Goal: Task Accomplishment & Management: Manage account settings

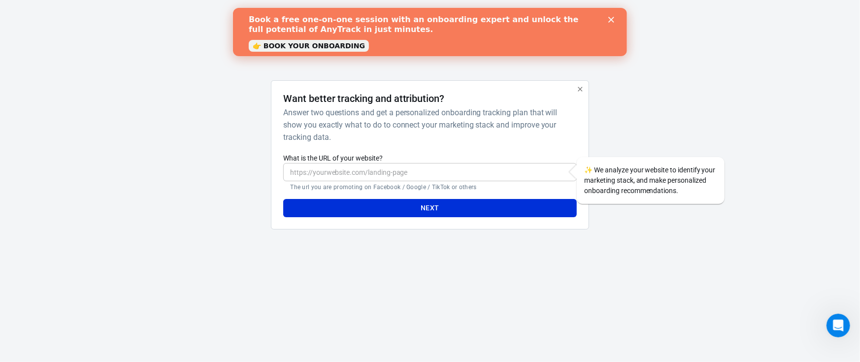
click at [329, 46] on link "👉 BOOK YOUR ONBOARDING" at bounding box center [308, 46] width 120 height 12
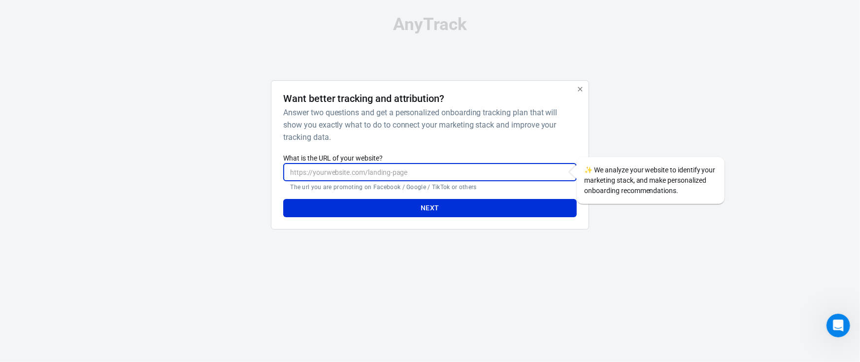
click at [403, 170] on input "What is the URL of your website?" at bounding box center [429, 172] width 293 height 18
click at [406, 173] on input "What is the URL of your website?" at bounding box center [429, 172] width 293 height 18
paste input "[URL][DOMAIN_NAME]"
type input "[URL][DOMAIN_NAME]"
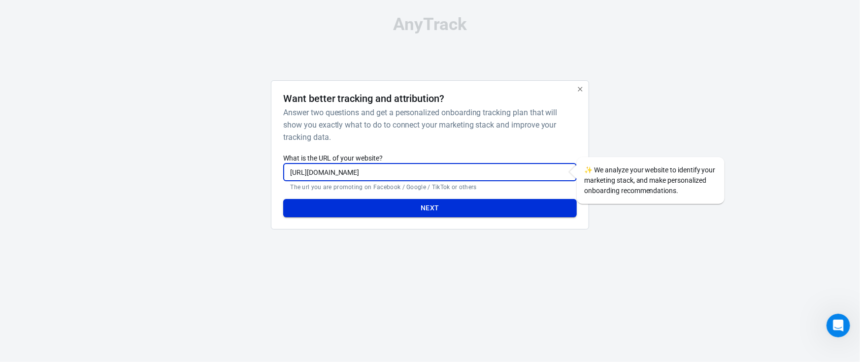
click at [402, 201] on button "Next" at bounding box center [429, 208] width 293 height 18
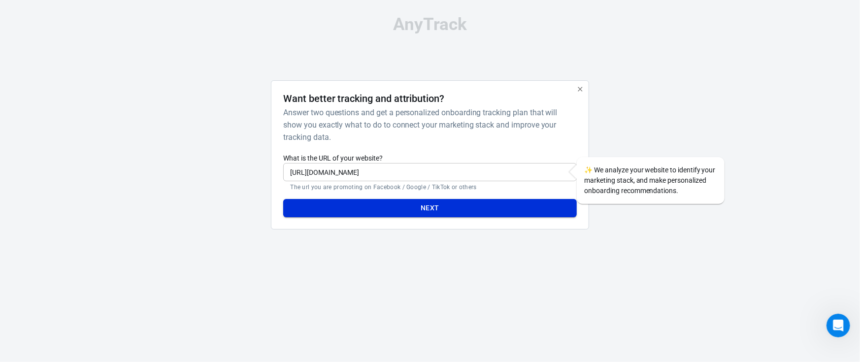
click at [456, 209] on button "Next" at bounding box center [429, 208] width 293 height 18
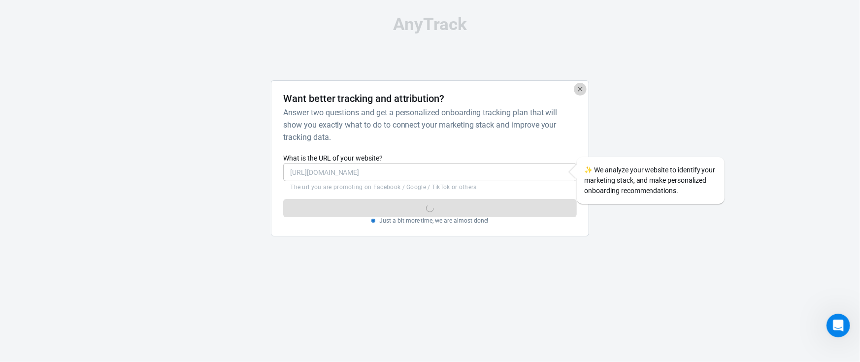
click at [577, 91] on icon "button" at bounding box center [580, 89] width 8 height 8
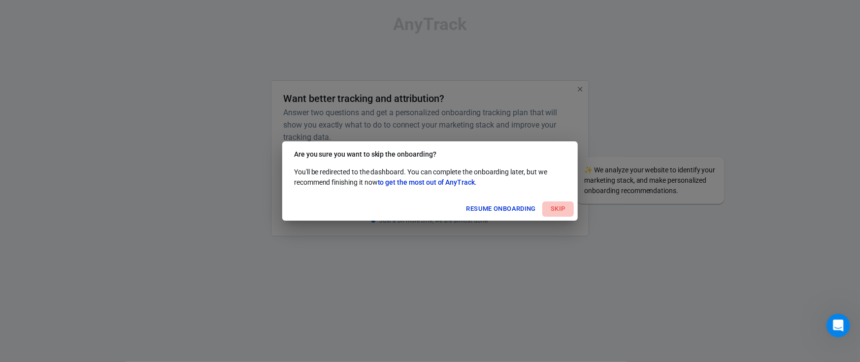
click at [560, 208] on button "Skip" at bounding box center [558, 208] width 32 height 15
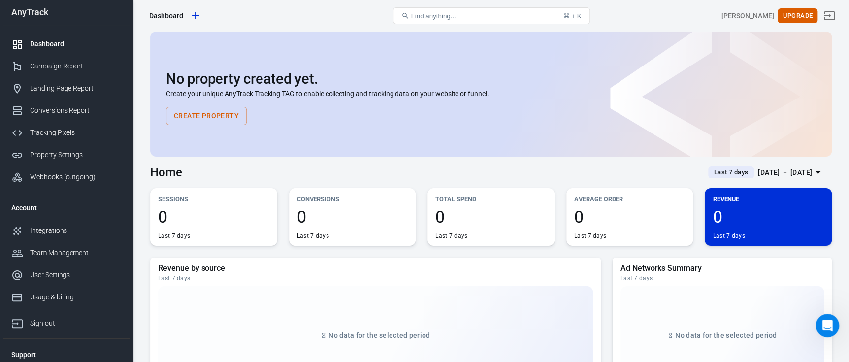
click at [199, 113] on button "Create Property" at bounding box center [206, 116] width 81 height 18
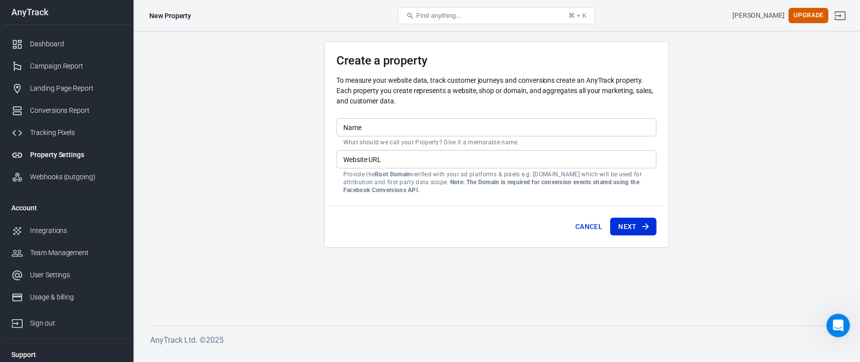
click at [453, 163] on input "Website URL" at bounding box center [496, 159] width 320 height 18
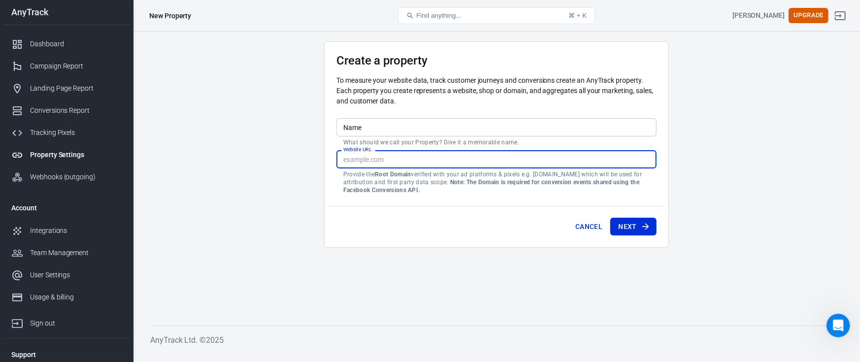
click at [453, 163] on input "Website URL" at bounding box center [496, 159] width 320 height 18
paste input "[URL][DOMAIN_NAME]"
type input "[URL][DOMAIN_NAME]"
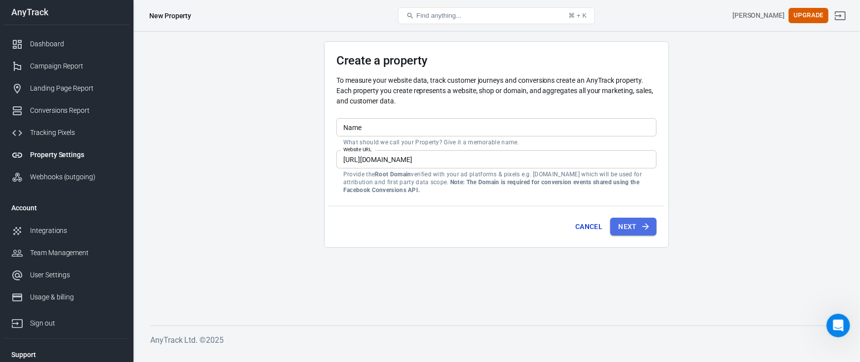
click at [617, 227] on button "Next" at bounding box center [633, 227] width 46 height 18
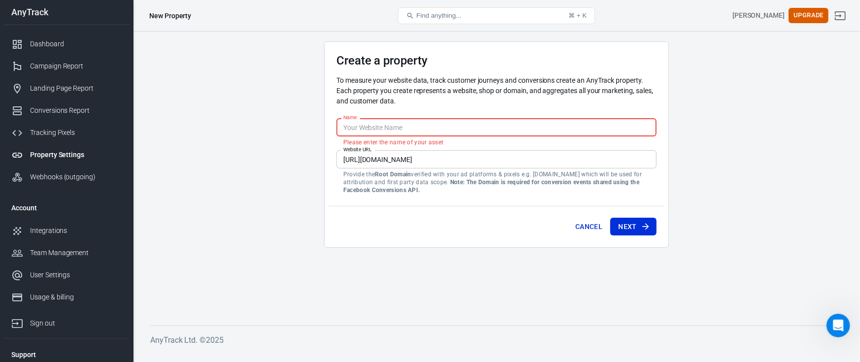
click at [387, 130] on input "Name" at bounding box center [496, 127] width 320 height 18
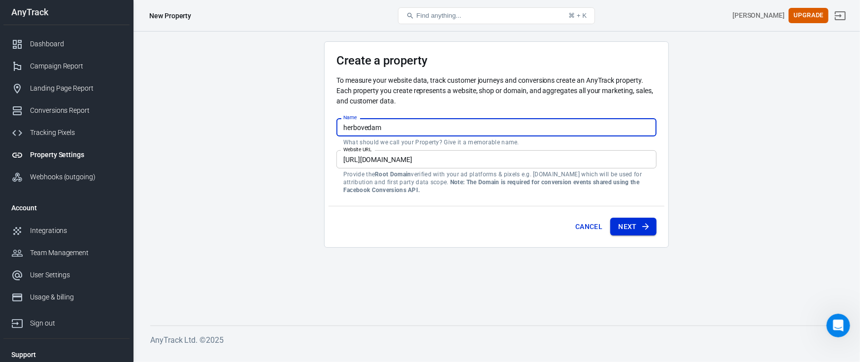
type input "herbovedam"
click at [624, 226] on button "Next" at bounding box center [633, 227] width 46 height 18
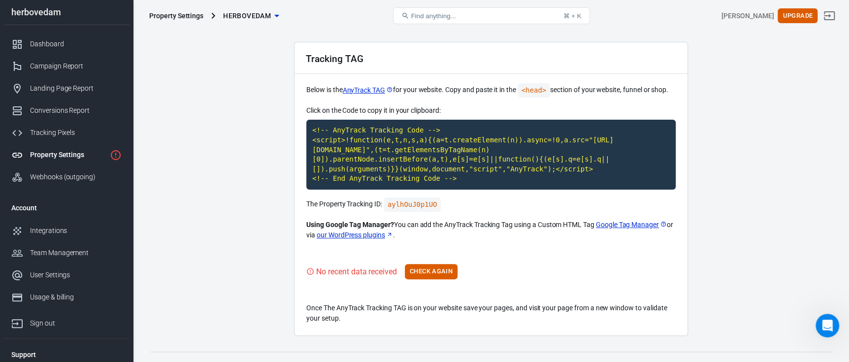
scroll to position [43, 0]
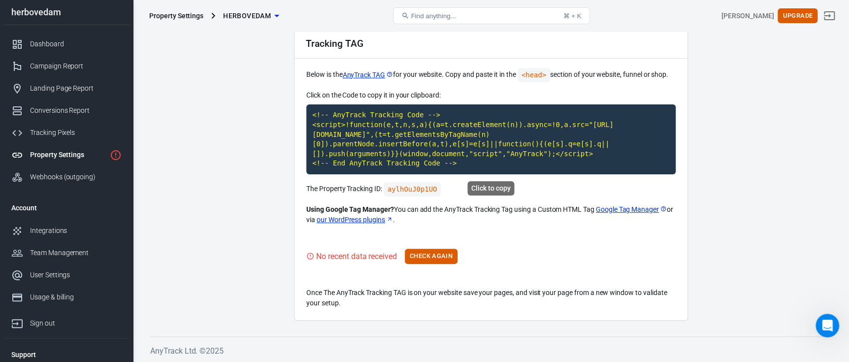
click at [391, 144] on code "<!-- AnyTrack Tracking Code --> <script>!function(e,t,n,s,a){(a=t.createElement…" at bounding box center [490, 139] width 369 height 70
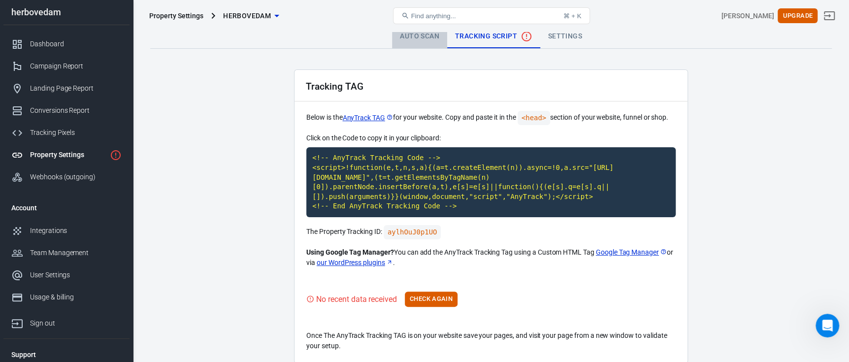
click at [397, 39] on link "Auto Scan" at bounding box center [419, 37] width 55 height 24
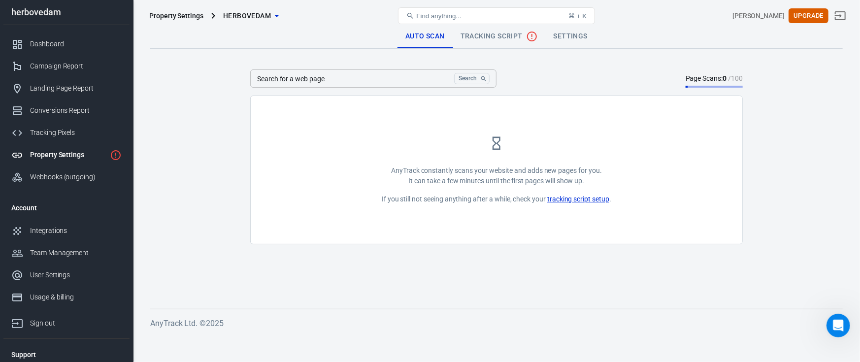
click at [477, 31] on div "Property Settings herbovedam Find anything... ⌘ + K sunny salh Upgrade" at bounding box center [496, 16] width 727 height 32
click at [480, 34] on span "Tracking Script" at bounding box center [499, 37] width 77 height 12
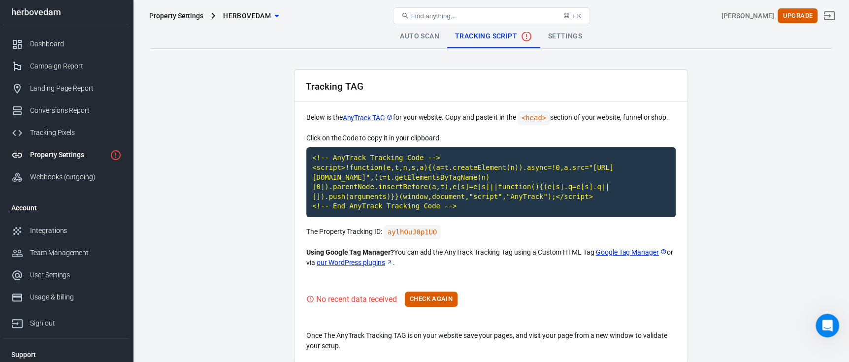
click at [692, 146] on main "Auto Scan Tracking Script Settings Tracking TAG Below is the AnyTrack TAG for y…" at bounding box center [491, 194] width 682 height 339
click at [560, 41] on link "Settings" at bounding box center [565, 37] width 50 height 24
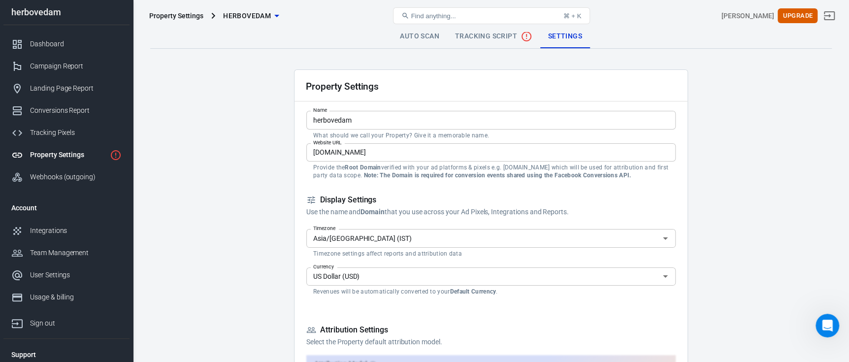
click at [502, 37] on span "Tracking Script" at bounding box center [493, 37] width 77 height 12
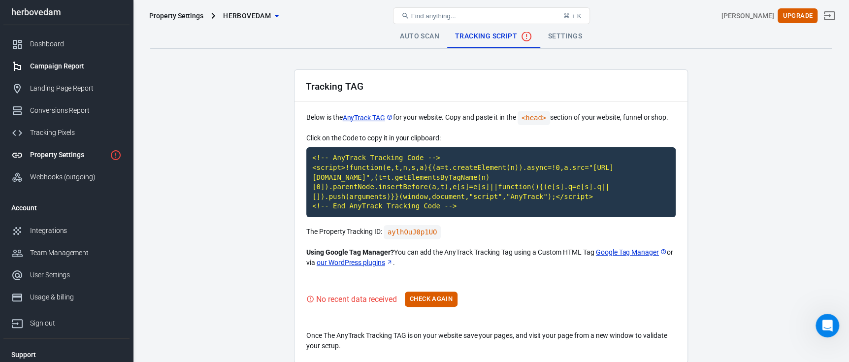
click at [69, 73] on link "Campaign Report" at bounding box center [66, 66] width 126 height 22
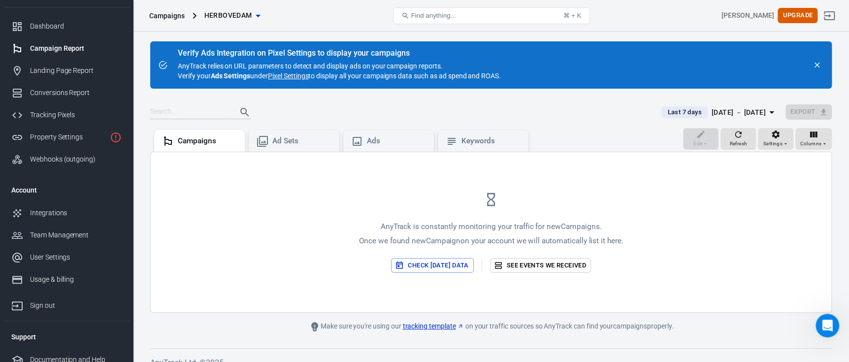
scroll to position [26, 0]
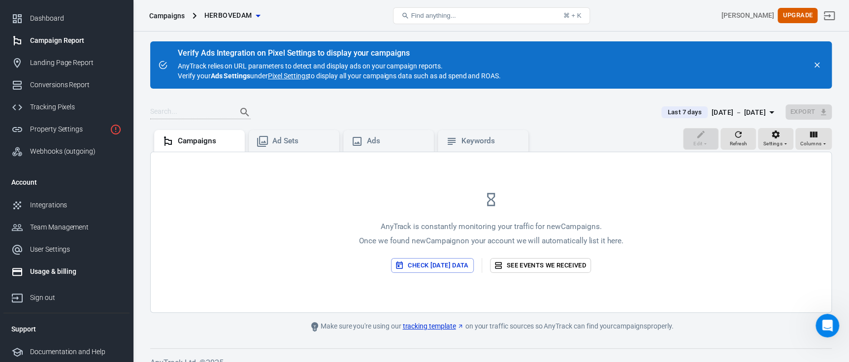
click at [60, 263] on link "Usage & billing" at bounding box center [66, 272] width 126 height 22
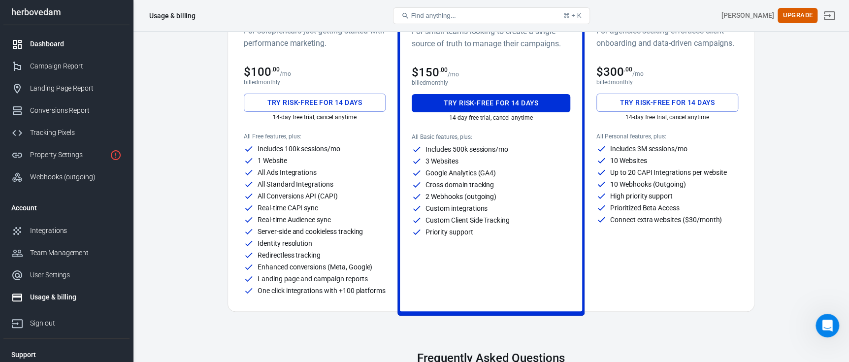
click at [50, 37] on link "Dashboard" at bounding box center [66, 44] width 126 height 22
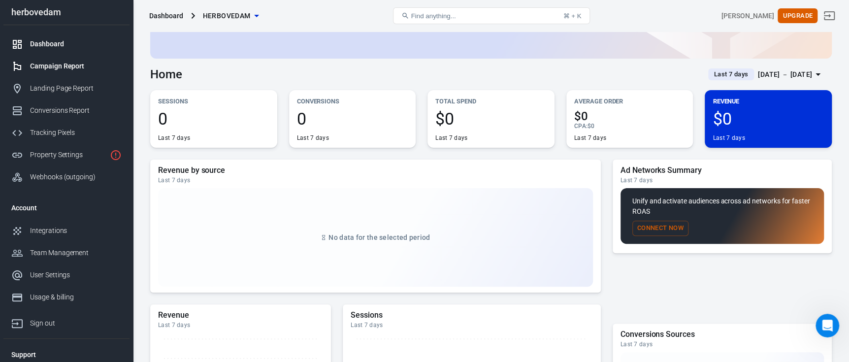
click at [34, 61] on div "Campaign Report" at bounding box center [76, 66] width 92 height 10
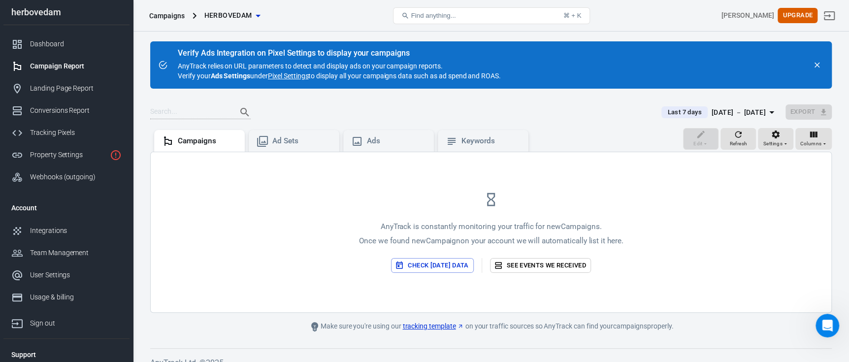
click at [290, 77] on link "Pixel Settings" at bounding box center [288, 76] width 40 height 10
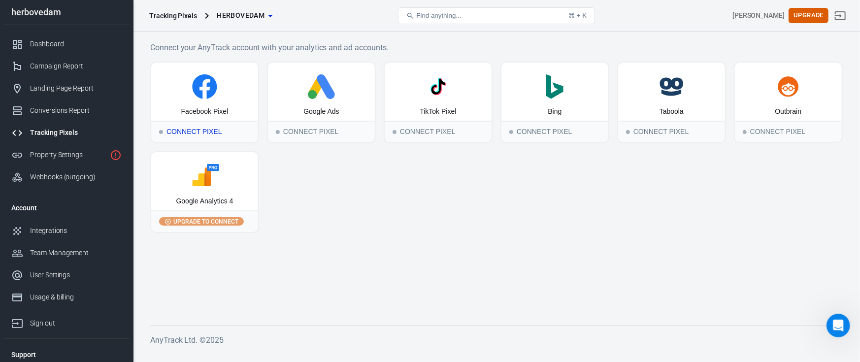
click at [199, 85] on icon at bounding box center [204, 86] width 25 height 25
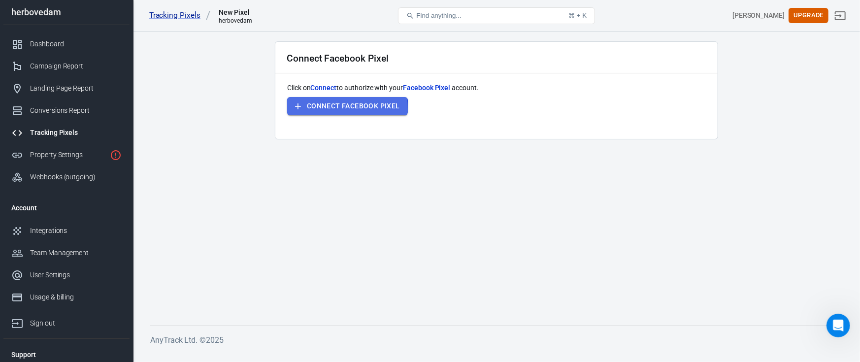
click at [316, 109] on button "Connect Facebook Pixel" at bounding box center [347, 106] width 121 height 18
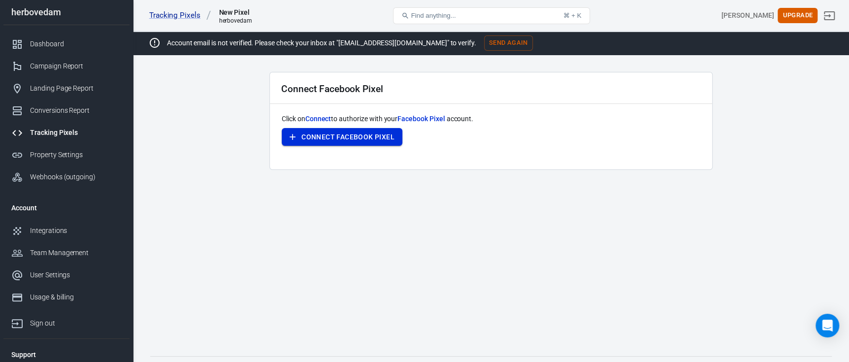
click at [350, 143] on button "Connect Facebook Pixel" at bounding box center [342, 137] width 121 height 18
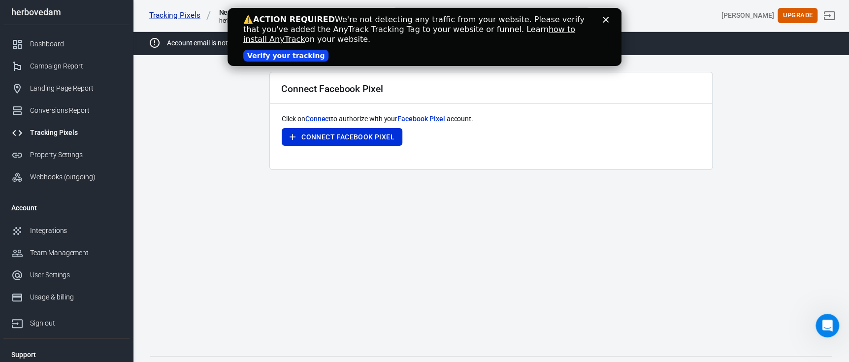
click at [294, 56] on link "Verify your tracking" at bounding box center [285, 56] width 85 height 12
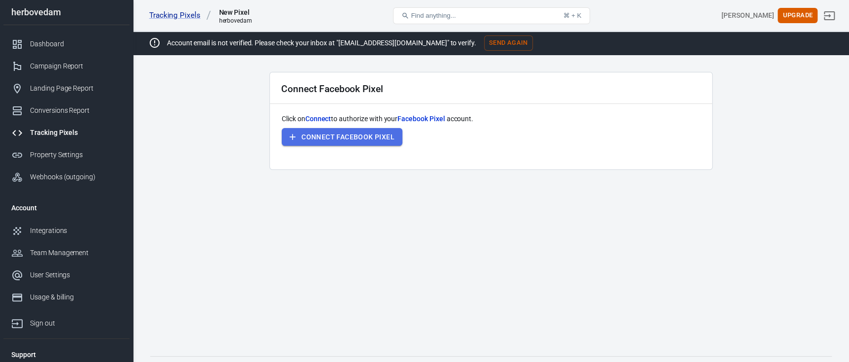
click at [354, 141] on button "Connect Facebook Pixel" at bounding box center [342, 137] width 121 height 18
click at [63, 157] on div "Property Settings" at bounding box center [76, 155] width 92 height 10
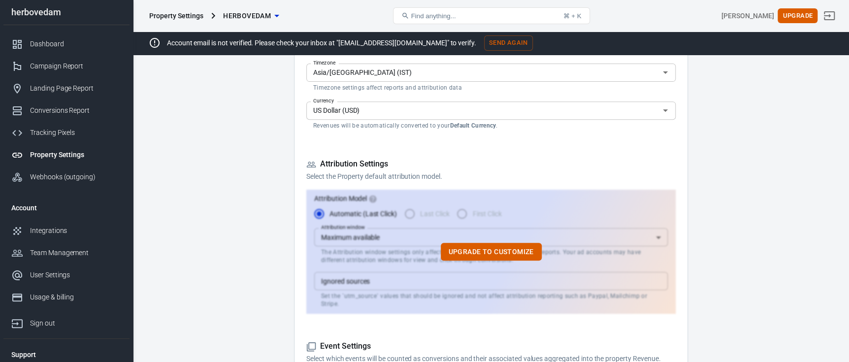
scroll to position [197, 0]
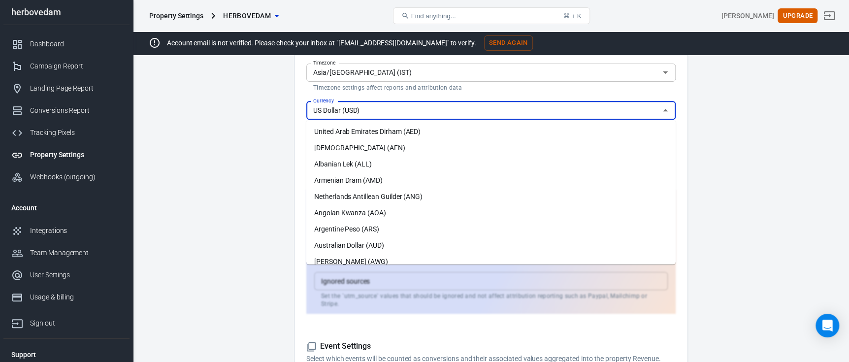
click at [363, 110] on input "US Dollar (USD)" at bounding box center [482, 110] width 347 height 12
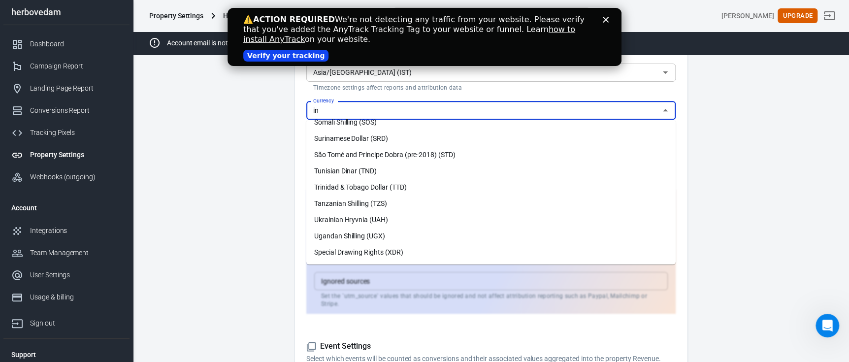
scroll to position [0, 0]
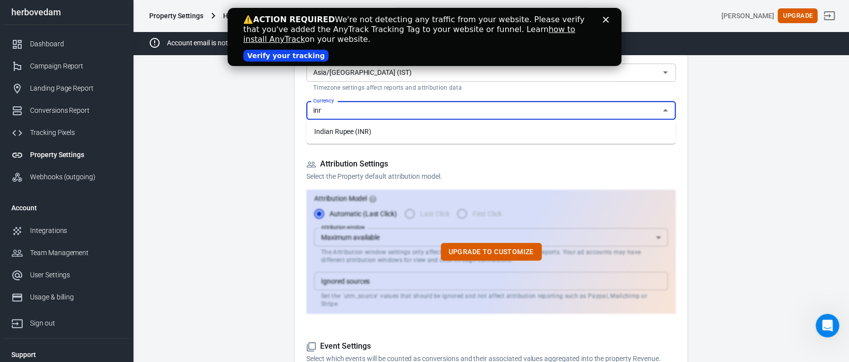
click at [370, 130] on li "Indian Rupee (INR)" at bounding box center [490, 132] width 369 height 16
type input "Indian Rupee (INR)"
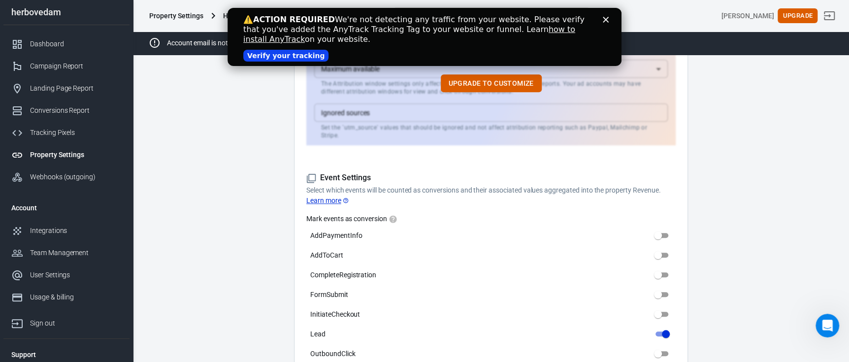
scroll to position [394, 0]
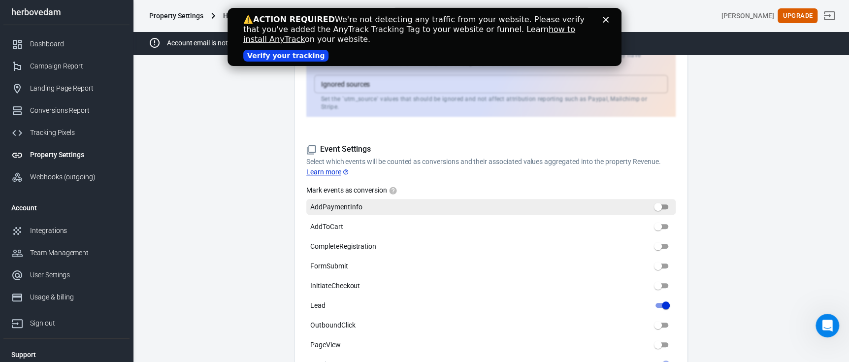
click at [658, 201] on input "AddPaymentInfo" at bounding box center [657, 207] width 35 height 12
checkbox input "true"
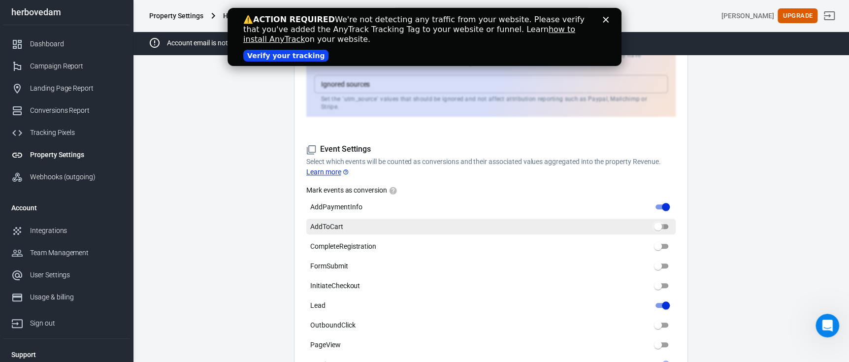
click at [662, 221] on input "AddToCart" at bounding box center [657, 227] width 35 height 12
checkbox input "true"
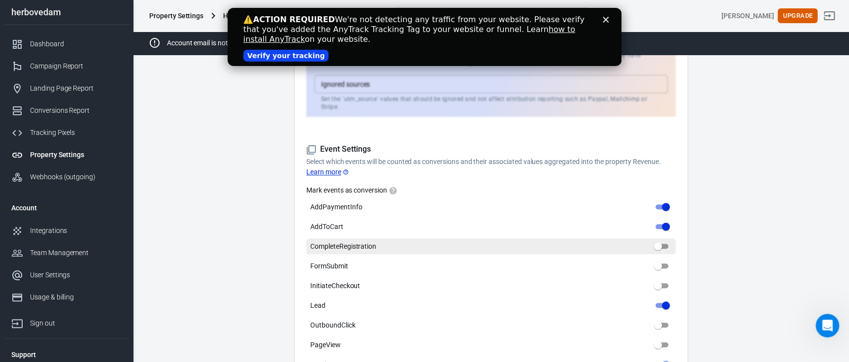
click at [661, 240] on input "CompleteRegistration" at bounding box center [657, 246] width 35 height 12
checkbox input "true"
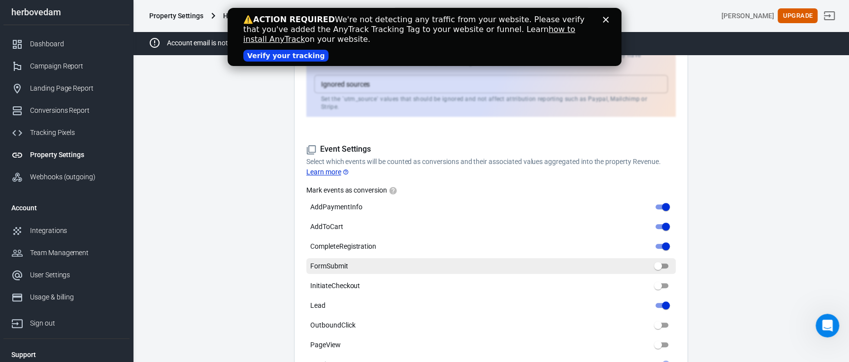
click at [662, 261] on input "FormSubmit" at bounding box center [657, 266] width 35 height 12
checkbox input "true"
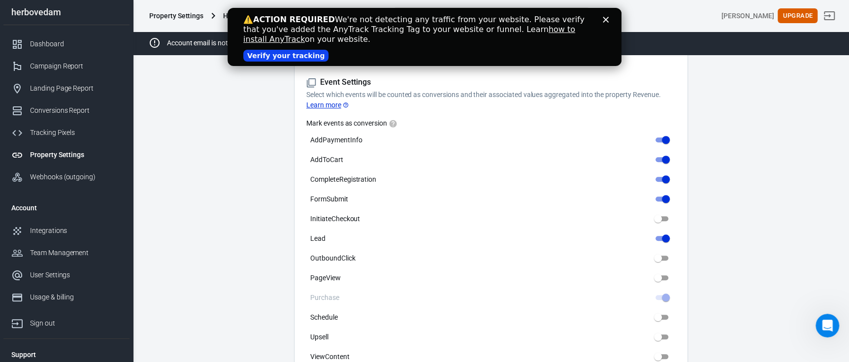
scroll to position [492, 0]
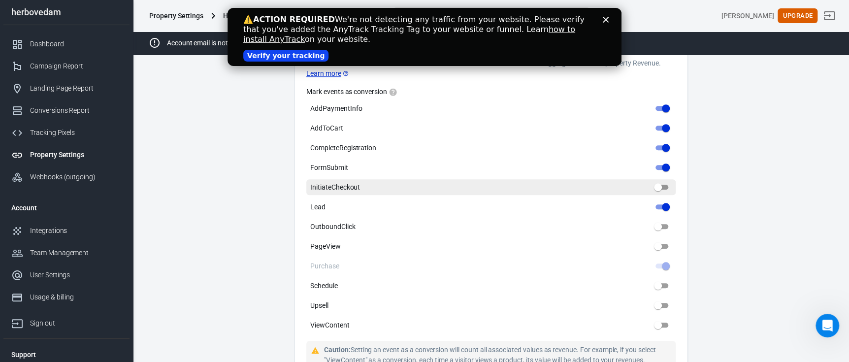
click at [656, 181] on input "InitiateCheckout" at bounding box center [657, 187] width 35 height 12
checkbox input "true"
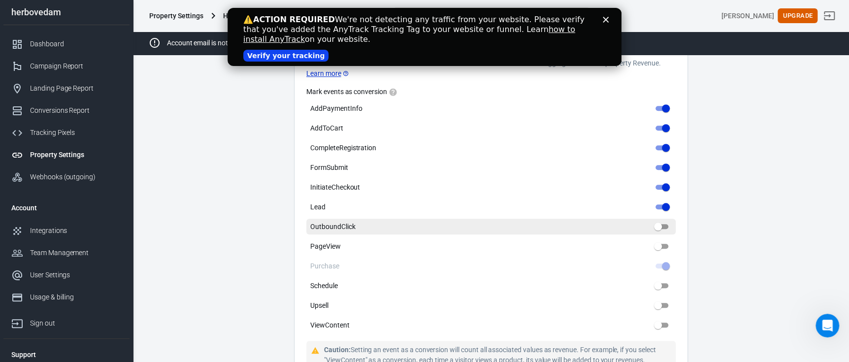
click at [662, 221] on input "OutboundClick" at bounding box center [657, 227] width 35 height 12
checkbox input "true"
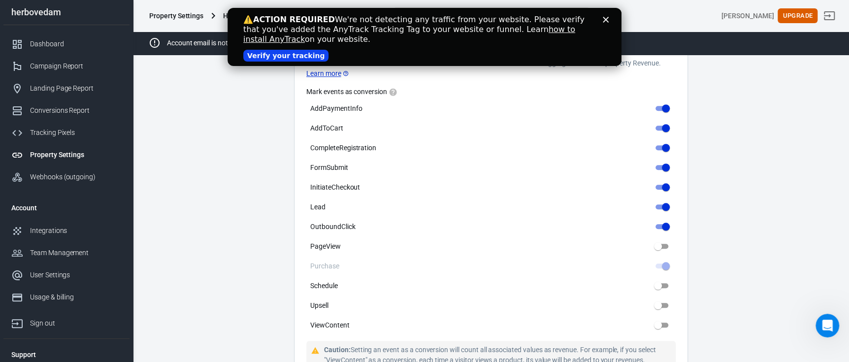
click at [524, 30] on link "how to install AnyTrack" at bounding box center [409, 34] width 332 height 19
